Goal: Information Seeking & Learning: Find specific fact

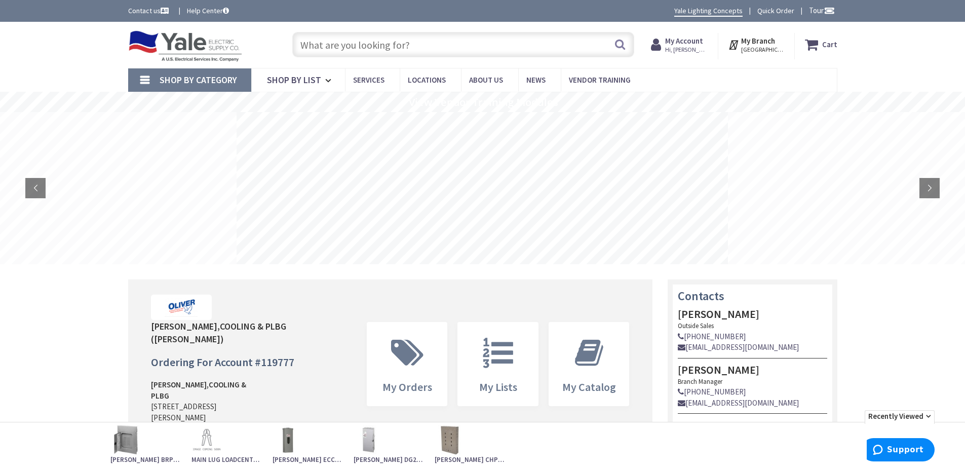
click at [369, 49] on input "text" at bounding box center [463, 44] width 342 height 25
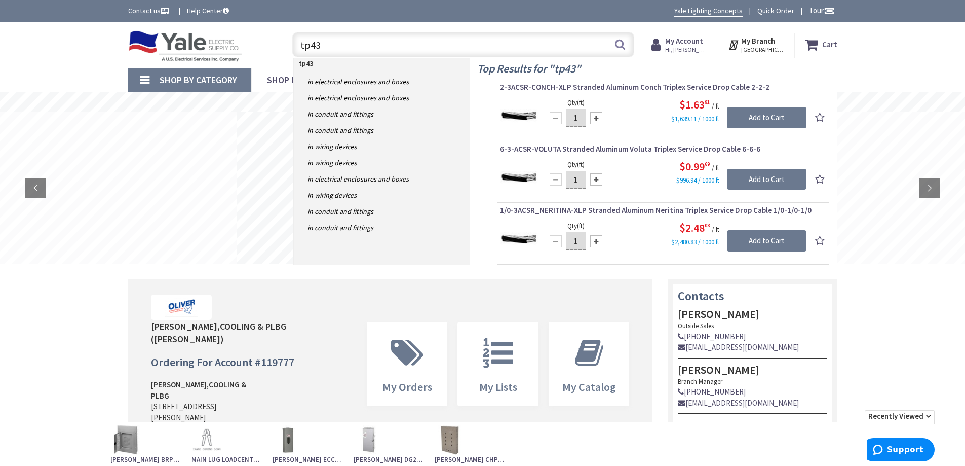
type input "tp432"
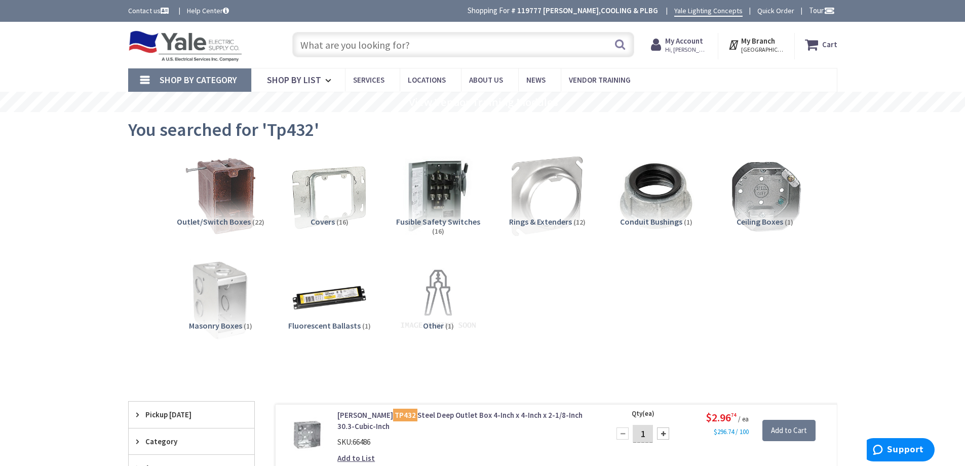
click at [476, 46] on input "text" at bounding box center [463, 44] width 342 height 25
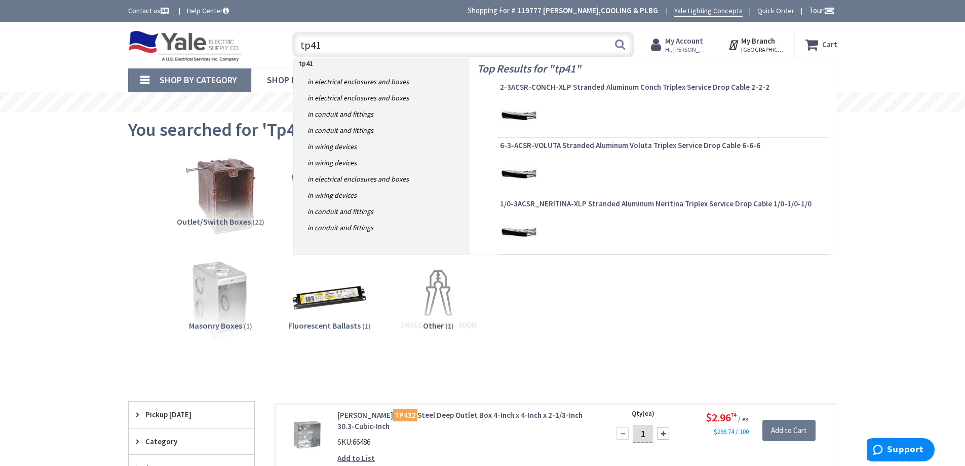
type input "tp413"
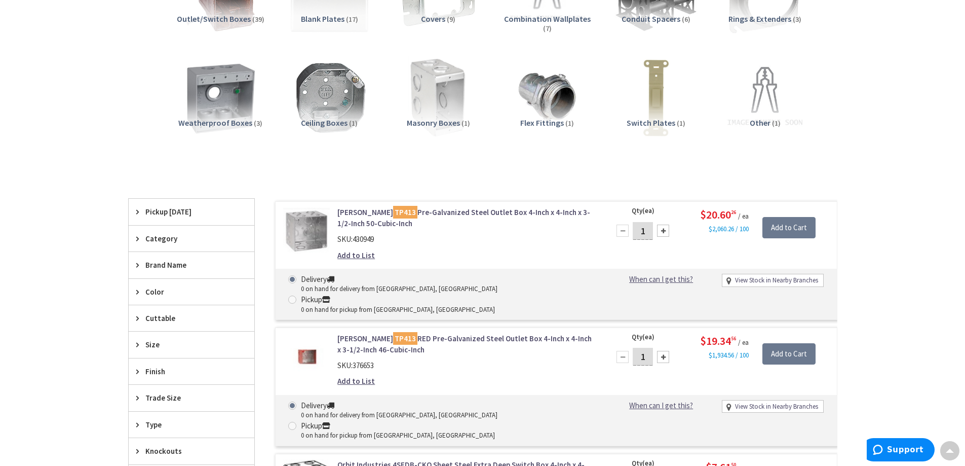
click at [426, 211] on link "Crouse-Hinds TP413 Pre-Galvanized Steel Outlet Box 4-Inch x 4-Inch x 3-1/2-Inch…" at bounding box center [466, 218] width 258 height 22
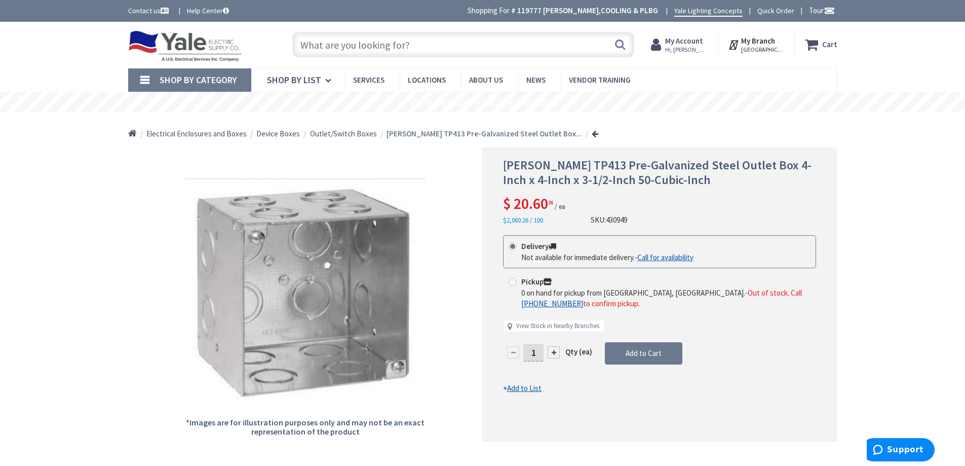
click at [382, 44] on input "text" at bounding box center [463, 44] width 342 height 25
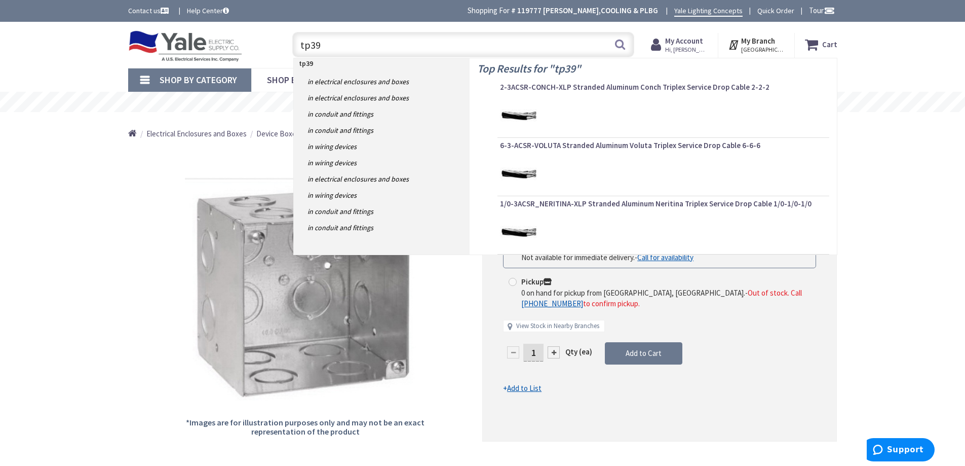
type input "tp395"
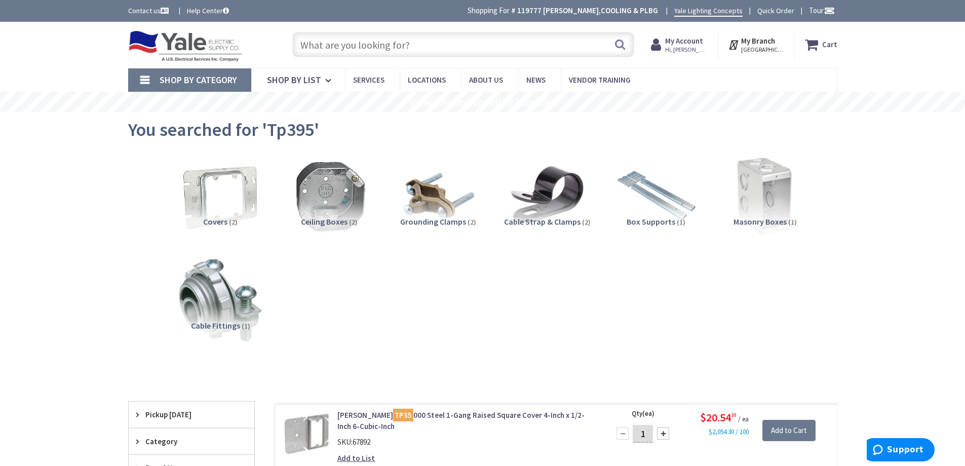
click at [355, 47] on input "text" at bounding box center [463, 44] width 342 height 25
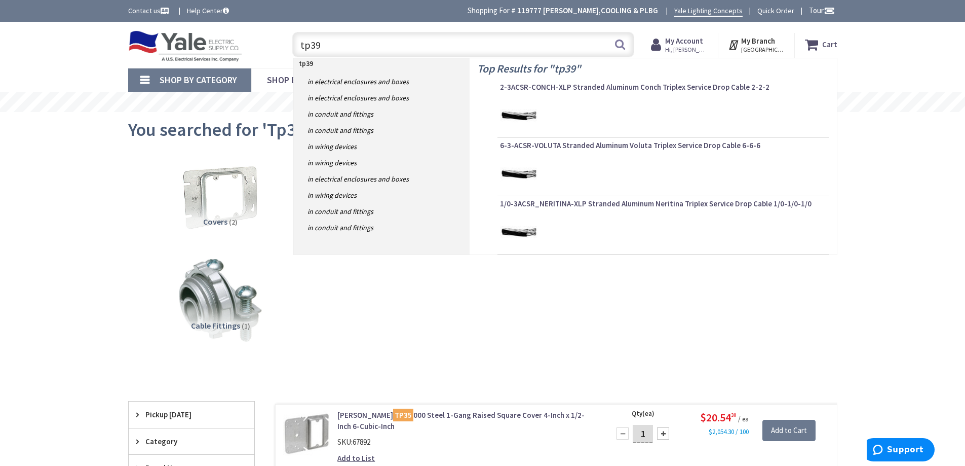
type input "tp395"
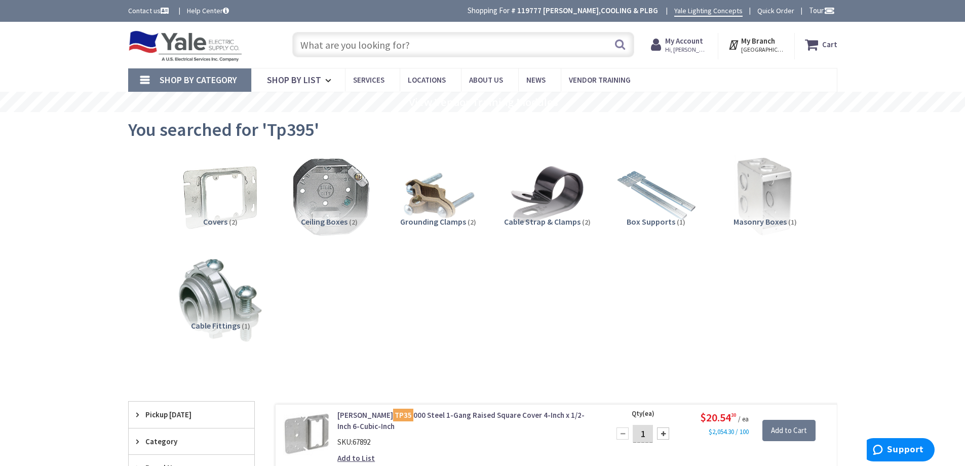
click at [335, 188] on img at bounding box center [329, 196] width 92 height 92
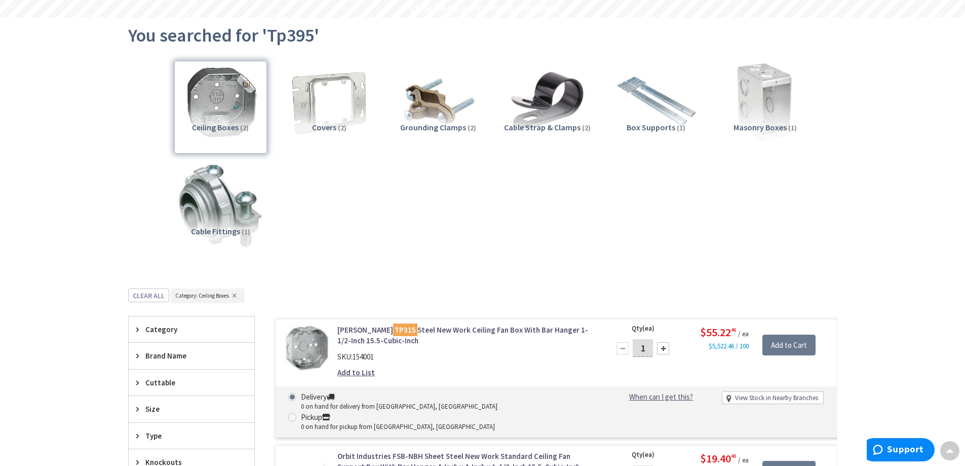
scroll to position [79, 0]
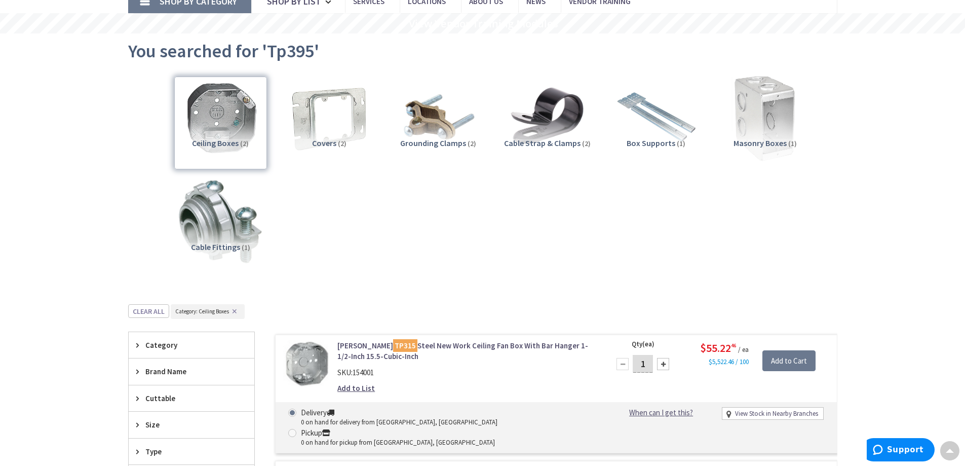
click at [763, 128] on img at bounding box center [765, 117] width 92 height 92
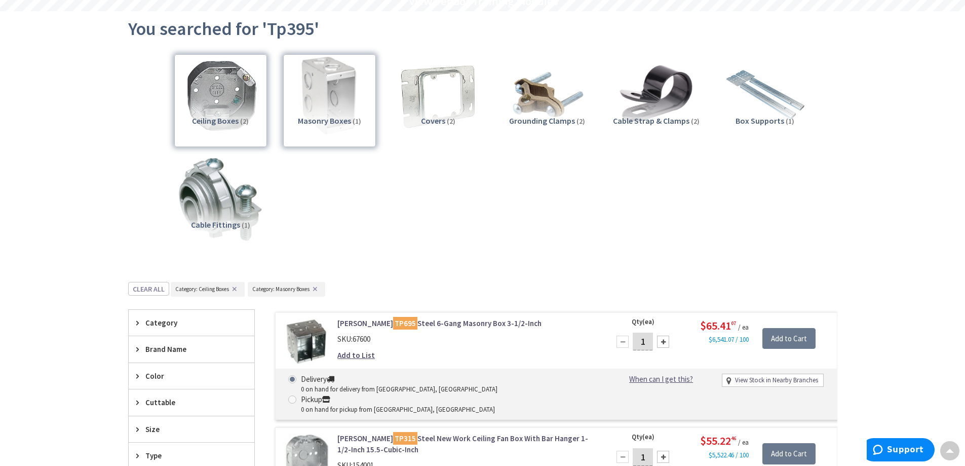
scroll to position [28, 0]
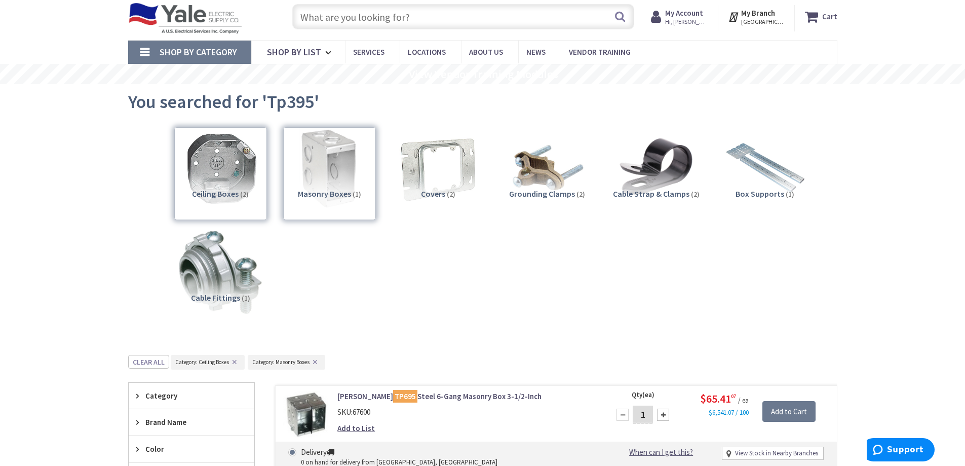
click at [382, 25] on input "text" at bounding box center [463, 16] width 342 height 25
click at [390, 22] on input "text" at bounding box center [463, 16] width 342 height 25
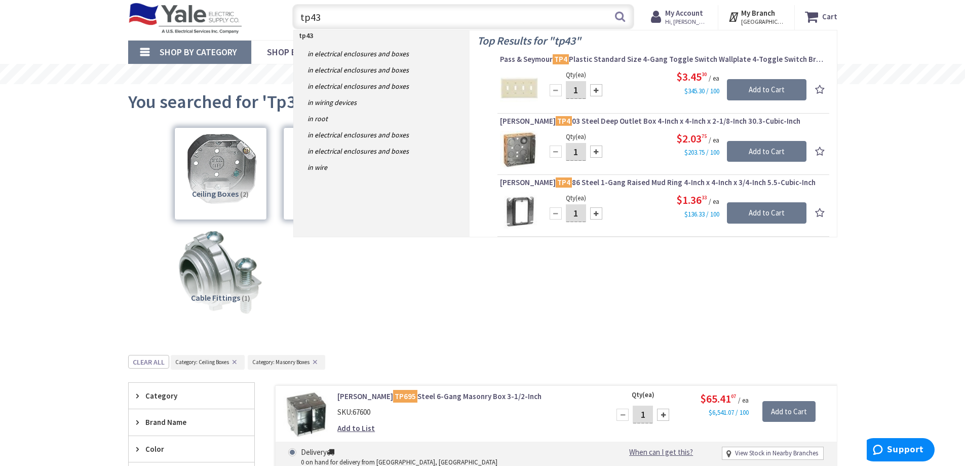
type input "tp434"
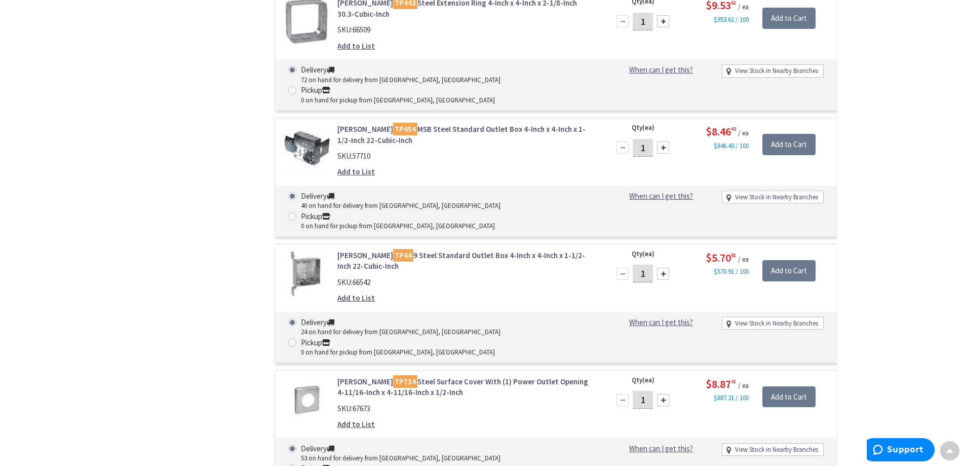
scroll to position [2026, 0]
